Goal: Information Seeking & Learning: Learn about a topic

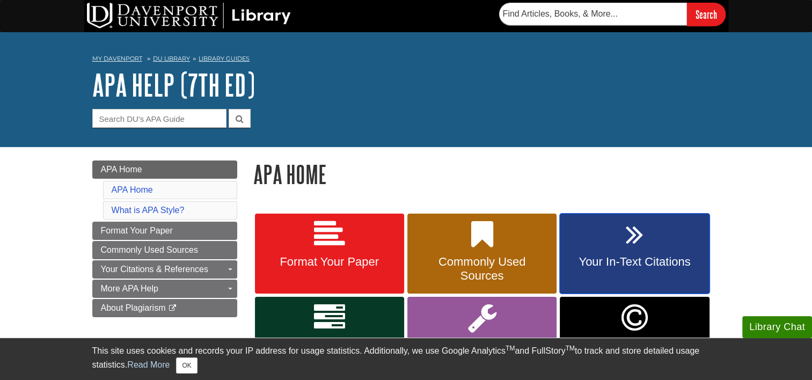
click at [643, 231] on icon at bounding box center [635, 234] width 18 height 31
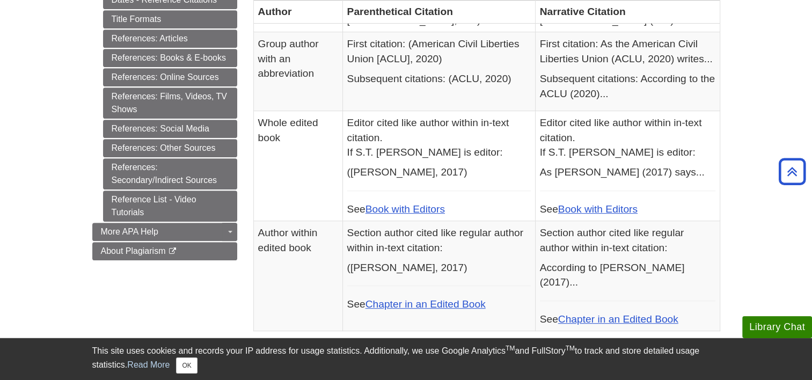
scroll to position [552, 0]
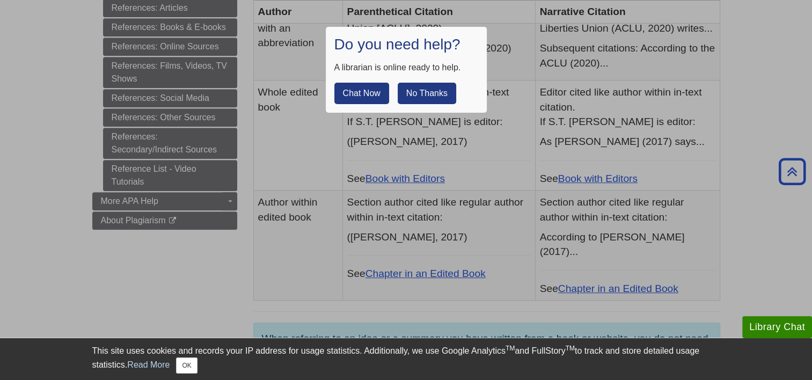
click at [436, 89] on button "No Thanks" at bounding box center [427, 93] width 59 height 21
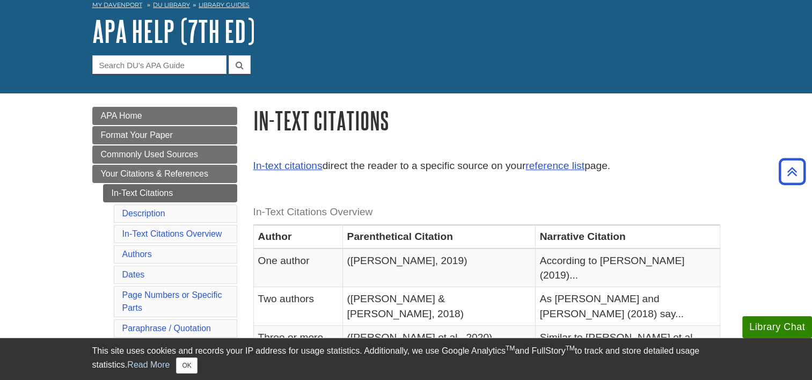
scroll to position [0, 0]
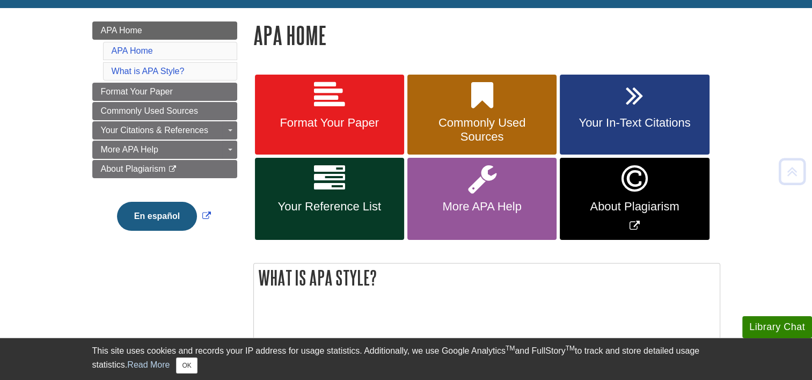
scroll to position [140, 0]
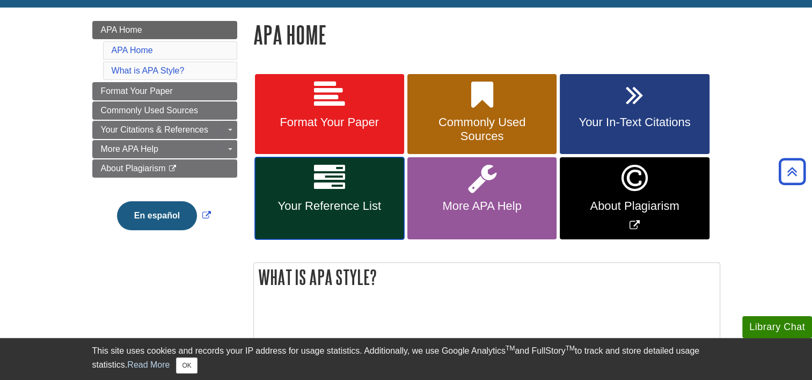
click at [318, 207] on span "Your Reference List" at bounding box center [329, 206] width 133 height 14
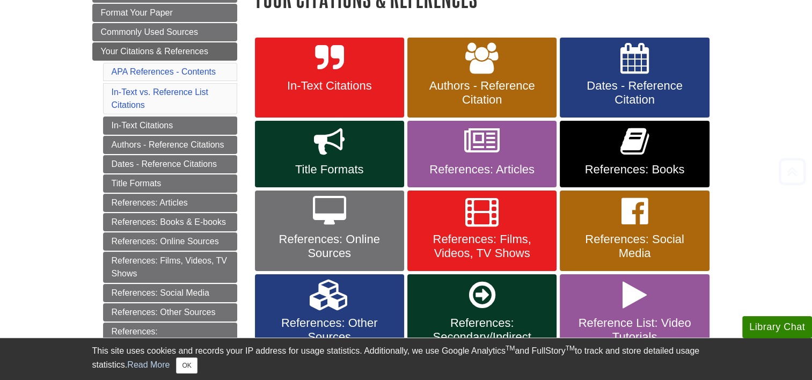
scroll to position [179, 0]
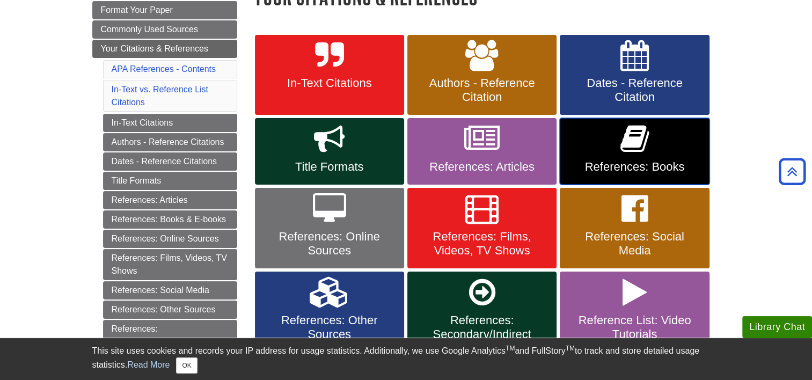
click at [651, 161] on span "References: Books" at bounding box center [634, 167] width 133 height 14
